Goal: Task Accomplishment & Management: Manage account settings

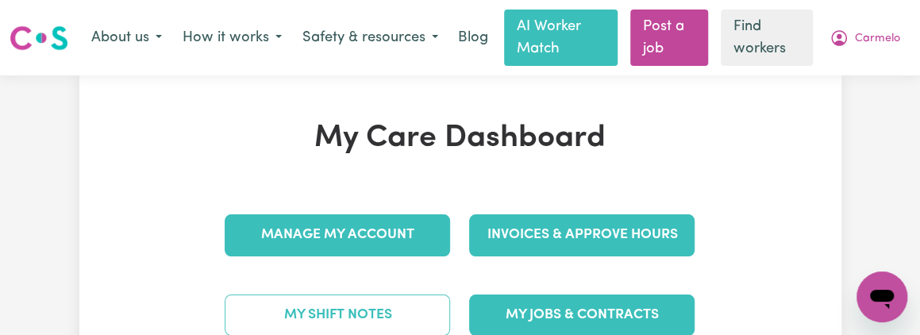
click at [304, 314] on link "My Shift Notes" at bounding box center [337, 314] width 225 height 41
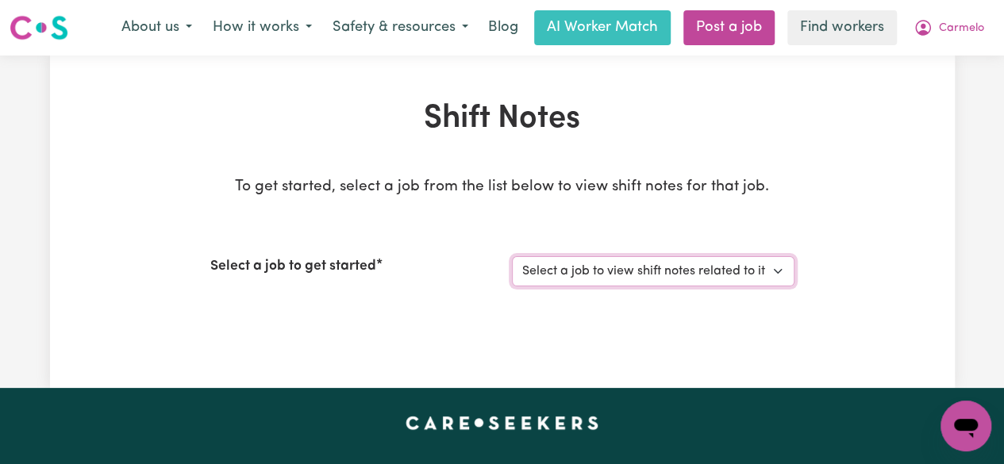
click at [777, 277] on select "Select a job to view shift notes related to it... Support Worker Needed For Soc…" at bounding box center [653, 271] width 283 height 30
select select "9053"
click at [512, 256] on select "Select a job to view shift notes related to it... Support Worker Needed For Soc…" at bounding box center [653, 271] width 283 height 30
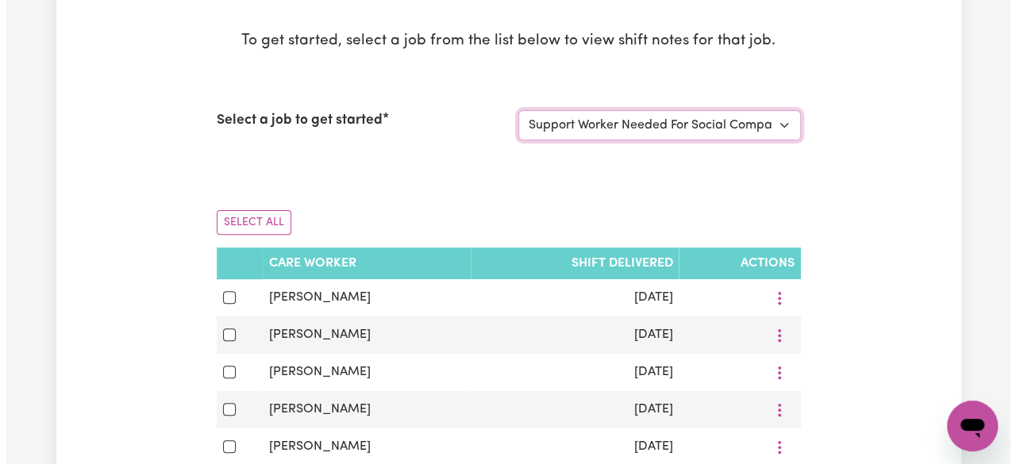
scroll to position [247, 0]
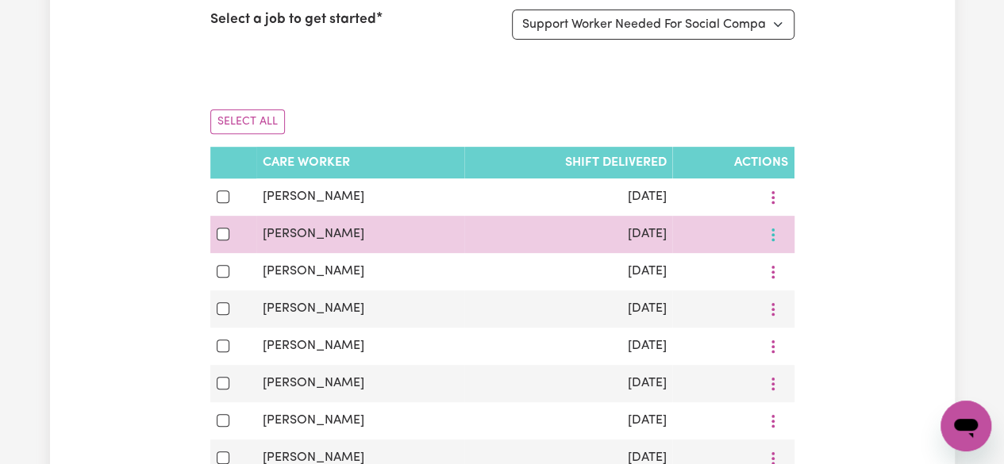
click at [773, 210] on button "More options" at bounding box center [773, 197] width 30 height 25
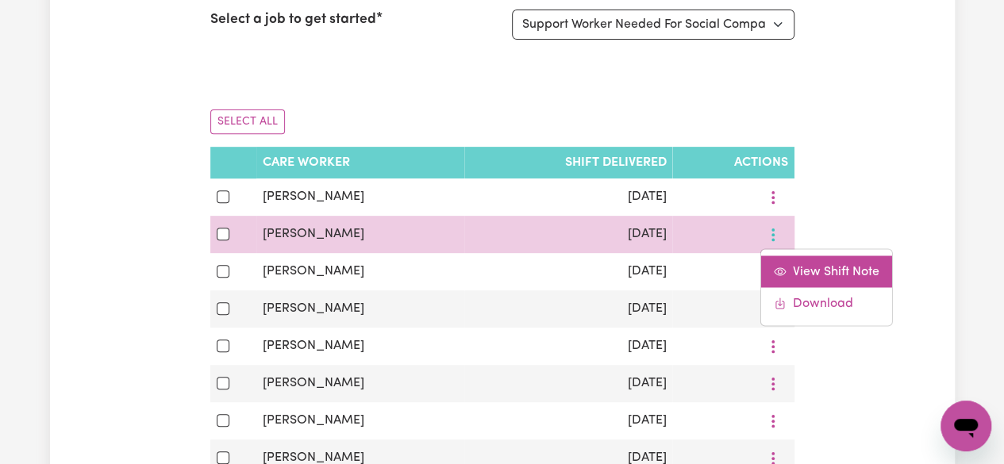
click at [816, 274] on span "View Shift Note" at bounding box center [836, 271] width 87 height 13
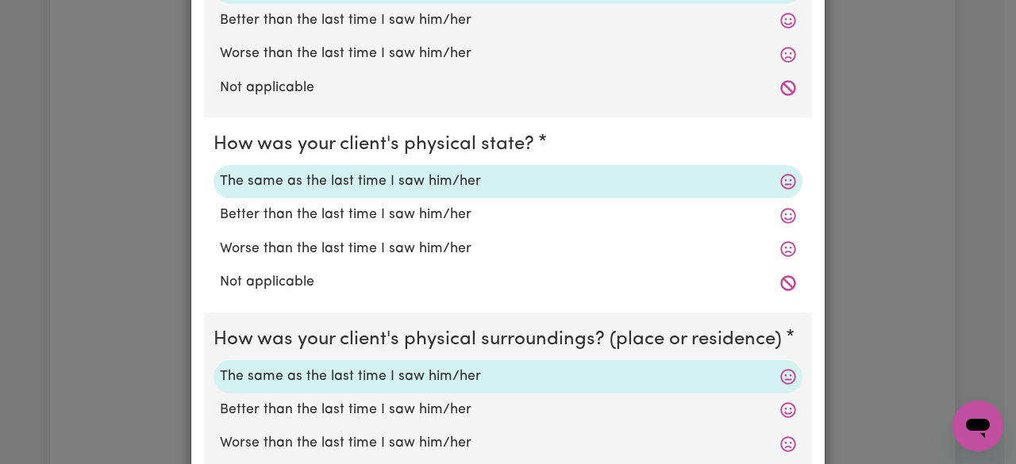
scroll to position [0, 0]
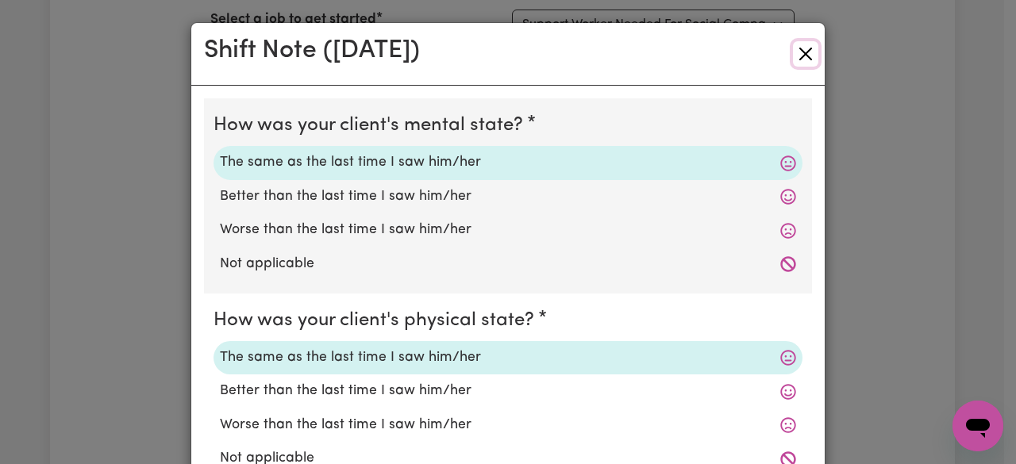
click at [806, 45] on button "Close" at bounding box center [805, 53] width 25 height 25
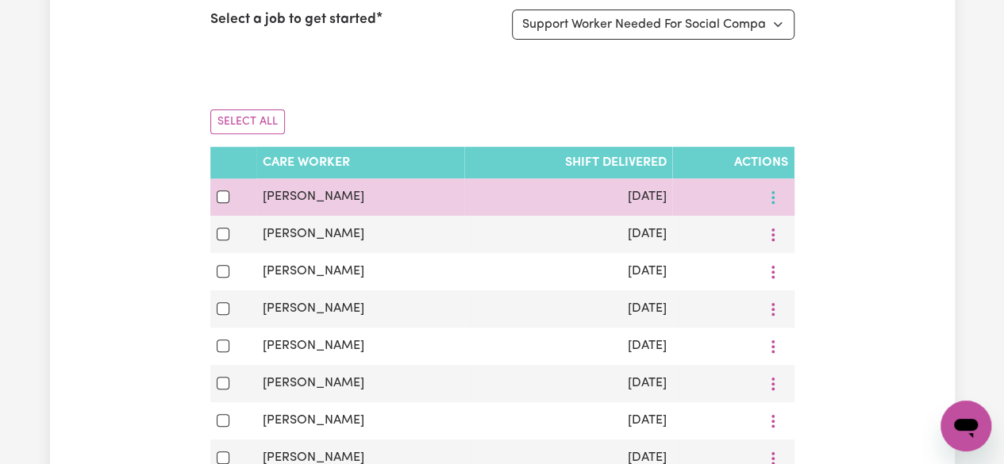
click at [770, 192] on icon "More options" at bounding box center [773, 198] width 16 height 16
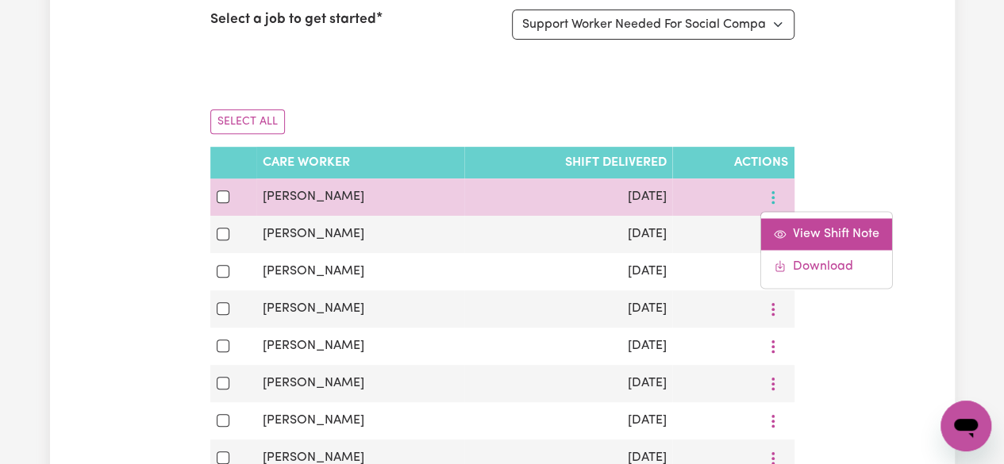
click at [802, 228] on span "View Shift Note" at bounding box center [836, 234] width 87 height 13
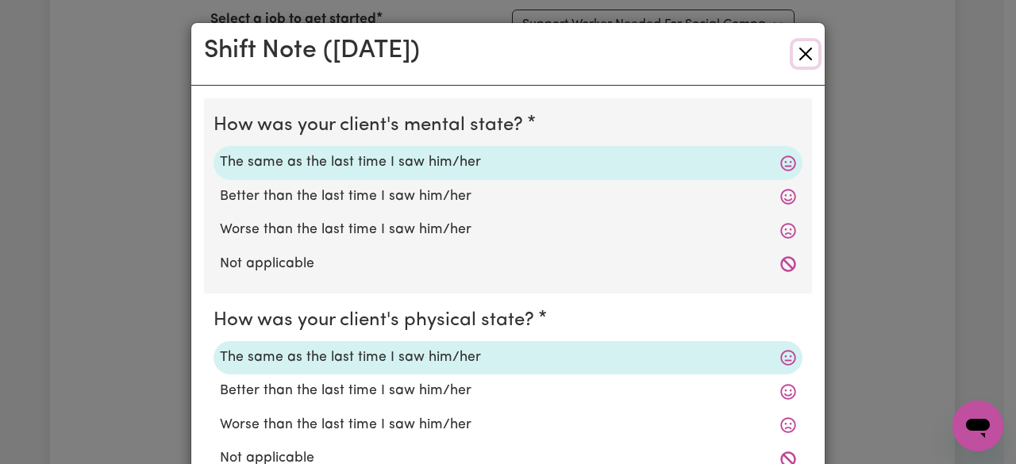
click at [797, 50] on button "Close" at bounding box center [805, 53] width 25 height 25
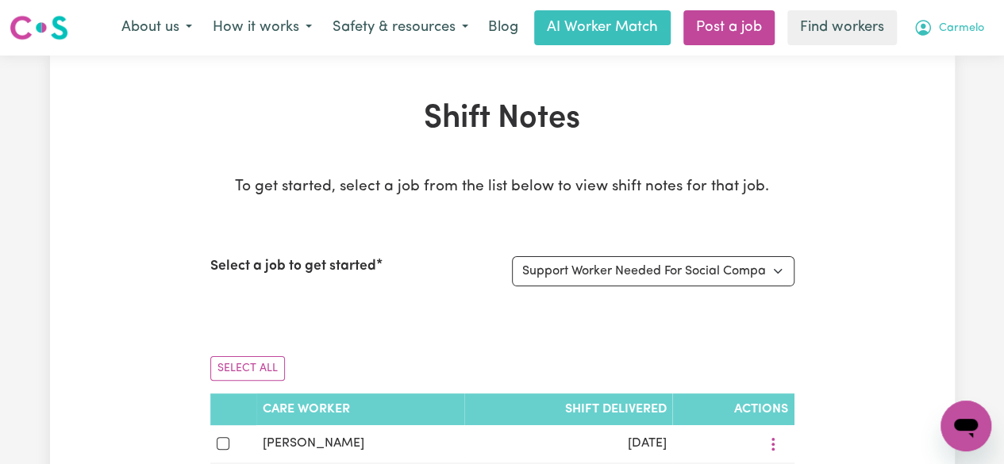
click at [919, 35] on span "Carmelo" at bounding box center [961, 28] width 45 height 17
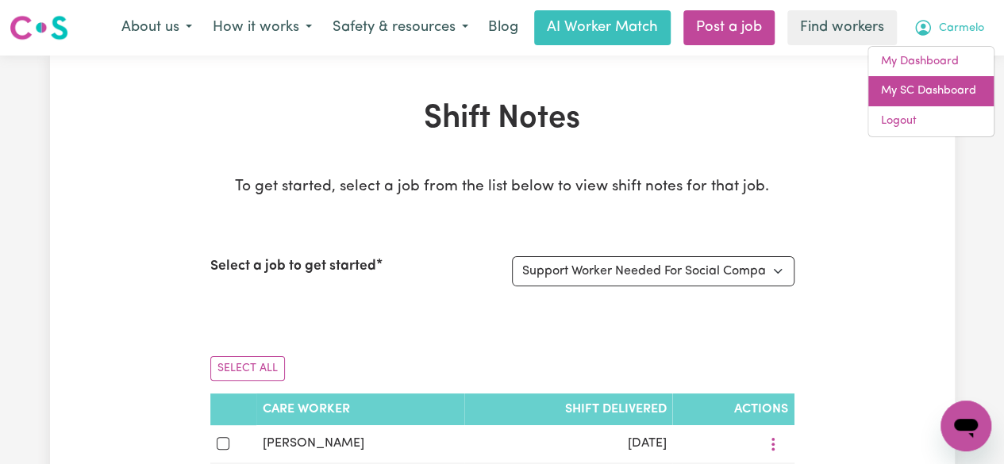
click at [911, 84] on link "My SC Dashboard" at bounding box center [930, 91] width 125 height 30
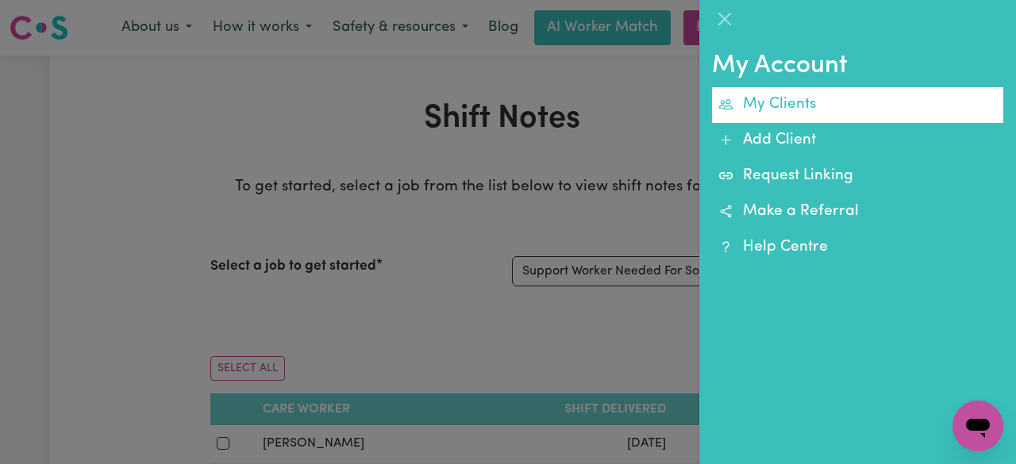
click at [815, 99] on link "My Clients" at bounding box center [857, 105] width 291 height 36
